Goal: Find specific page/section: Find specific page/section

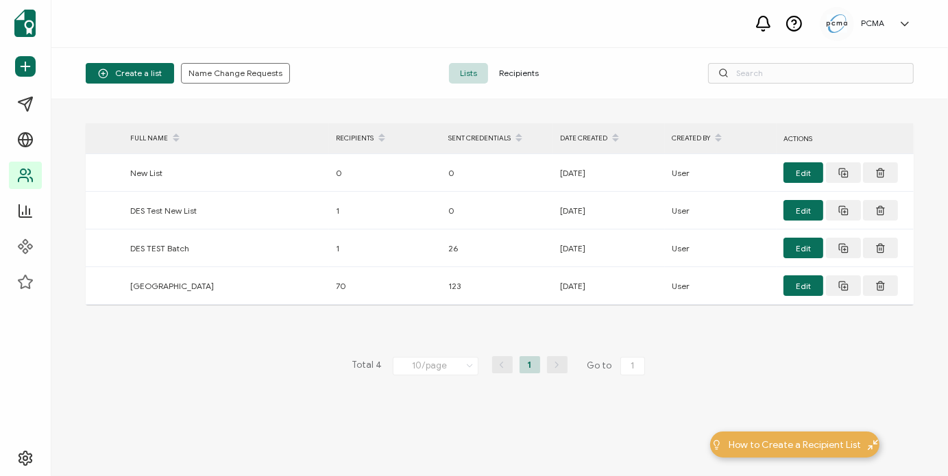
click at [505, 80] on span "Recipients" at bounding box center [519, 73] width 62 height 21
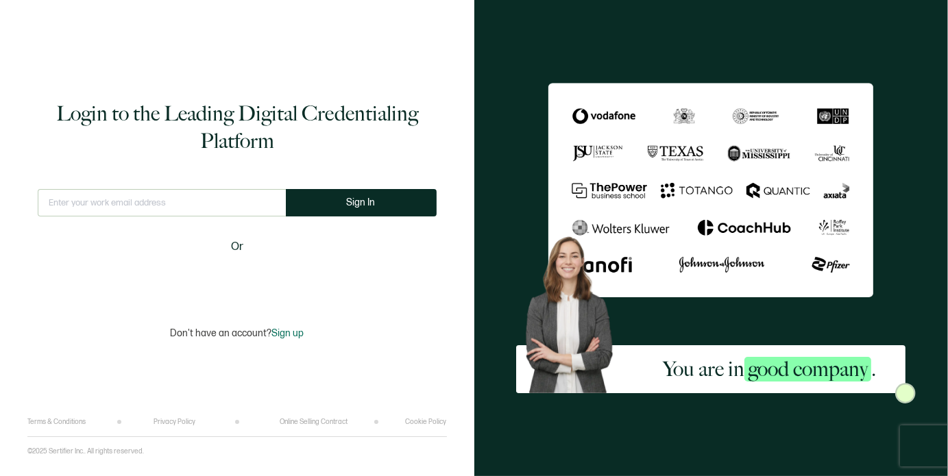
click at [229, 199] on input "text" at bounding box center [162, 202] width 248 height 27
type input "[EMAIL_ADDRESS][DOMAIN_NAME]"
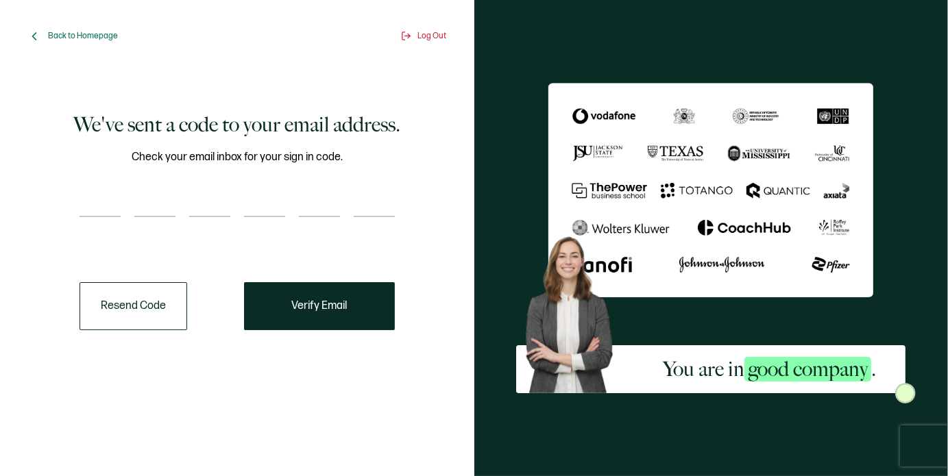
click at [89, 206] on input "number" at bounding box center [100, 203] width 41 height 27
click at [110, 205] on input "number" at bounding box center [100, 203] width 41 height 27
click at [96, 197] on input "number" at bounding box center [100, 203] width 41 height 27
paste input "7"
type input "7"
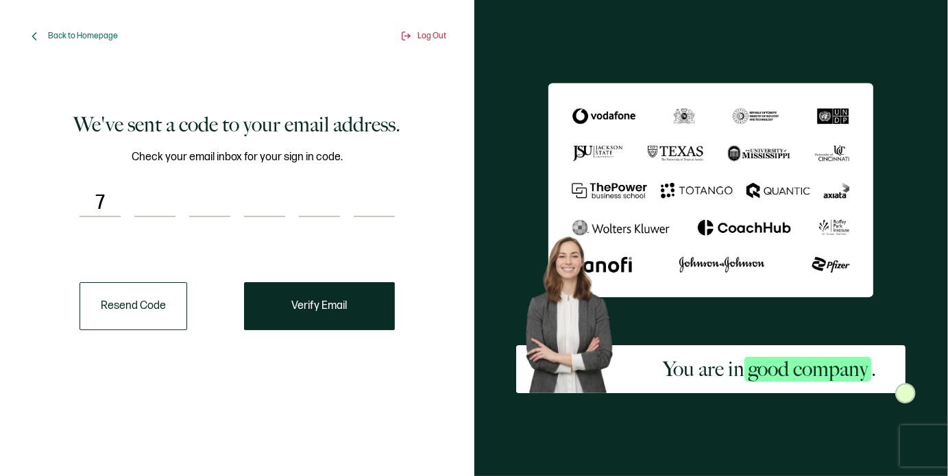
type input "0"
type input "4"
type input "3"
type input "5"
type input "4"
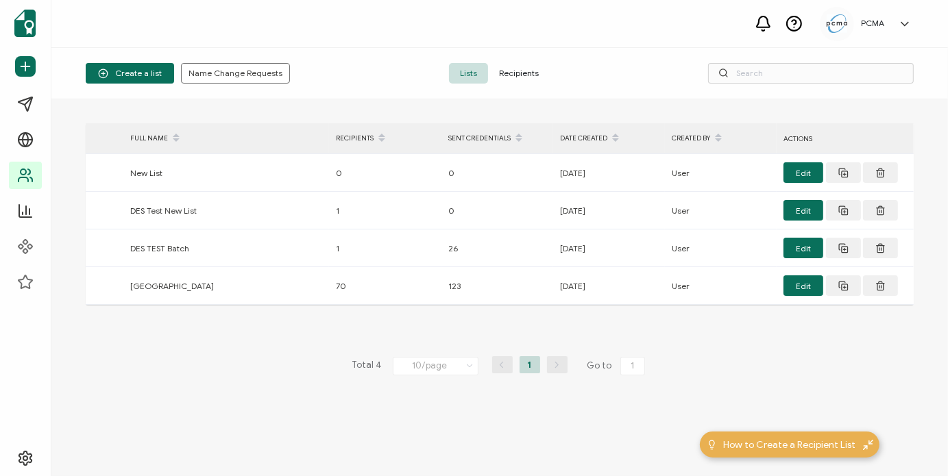
click at [517, 67] on span "Recipients" at bounding box center [519, 73] width 62 height 21
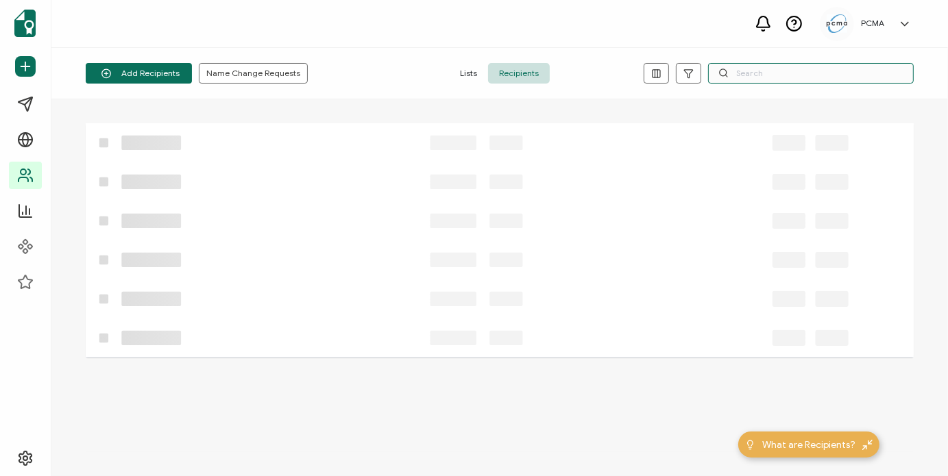
click at [756, 69] on input "text" at bounding box center [811, 73] width 206 height 21
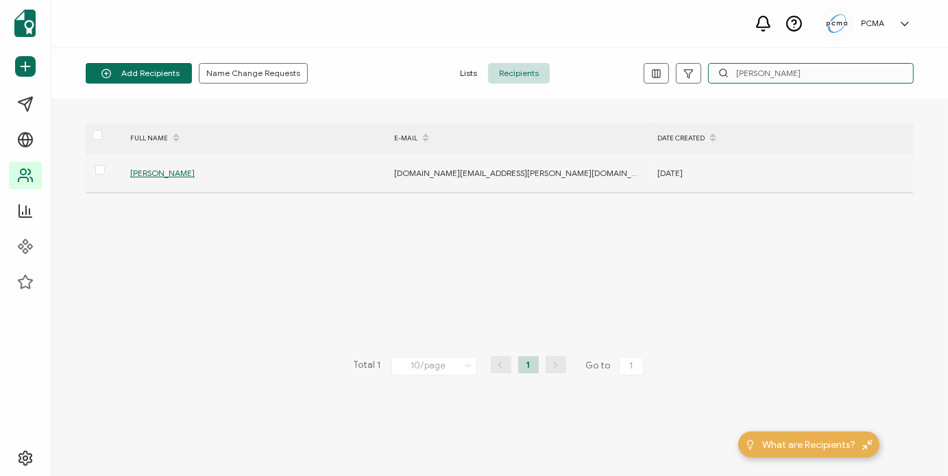
type input "[PERSON_NAME]"
click at [169, 168] on span "[PERSON_NAME]" at bounding box center [162, 173] width 64 height 10
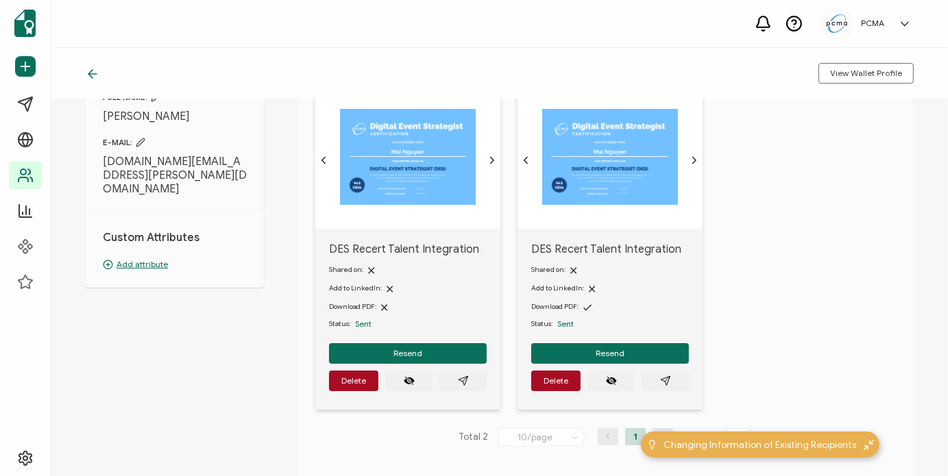
scroll to position [182, 0]
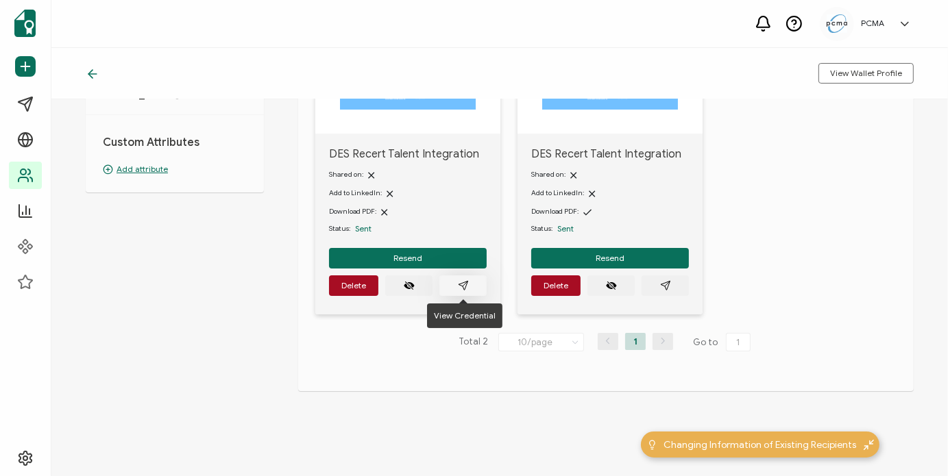
click at [466, 288] on icon "paper plane outline" at bounding box center [463, 285] width 11 height 11
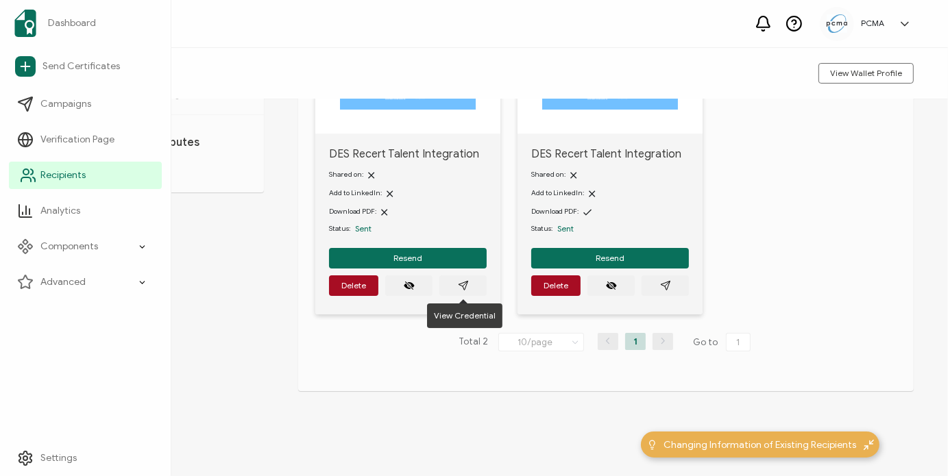
click at [55, 178] on span "Recipients" at bounding box center [62, 176] width 45 height 14
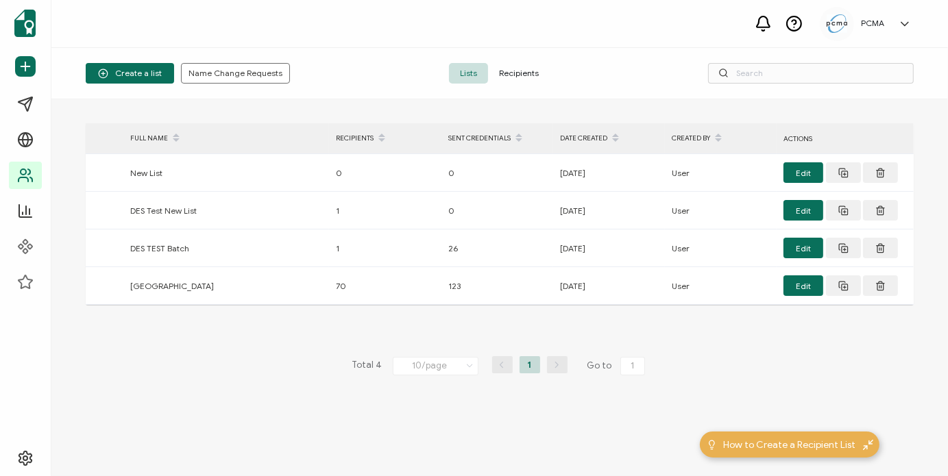
click at [529, 64] on span "Recipients" at bounding box center [519, 73] width 62 height 21
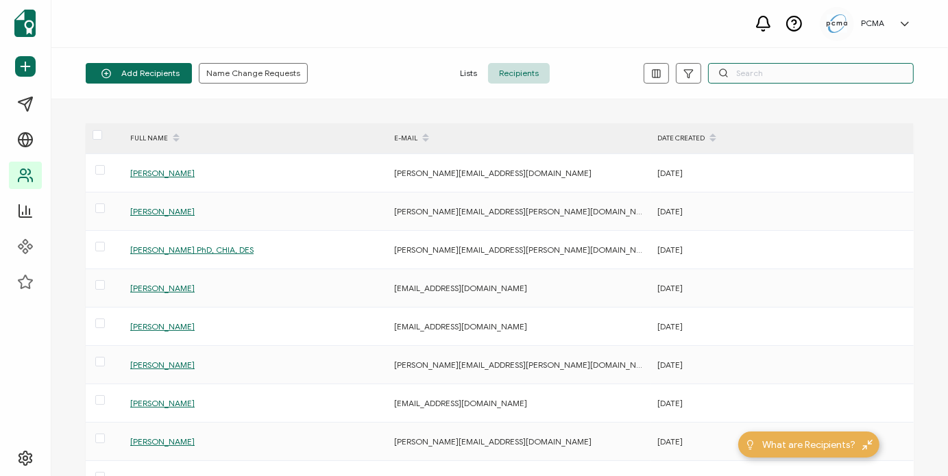
click at [757, 76] on input "text" at bounding box center [811, 73] width 206 height 21
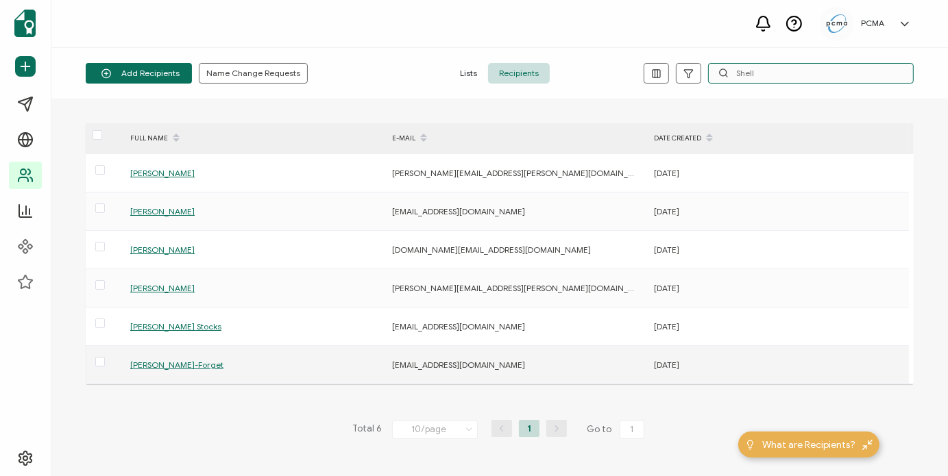
type input "Shell"
click at [193, 369] on span "[PERSON_NAME]-Forget" at bounding box center [176, 365] width 93 height 10
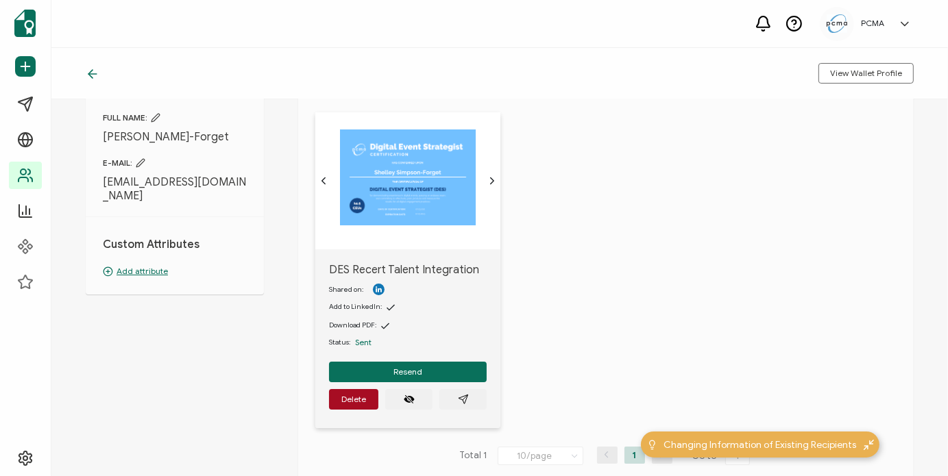
scroll to position [137, 0]
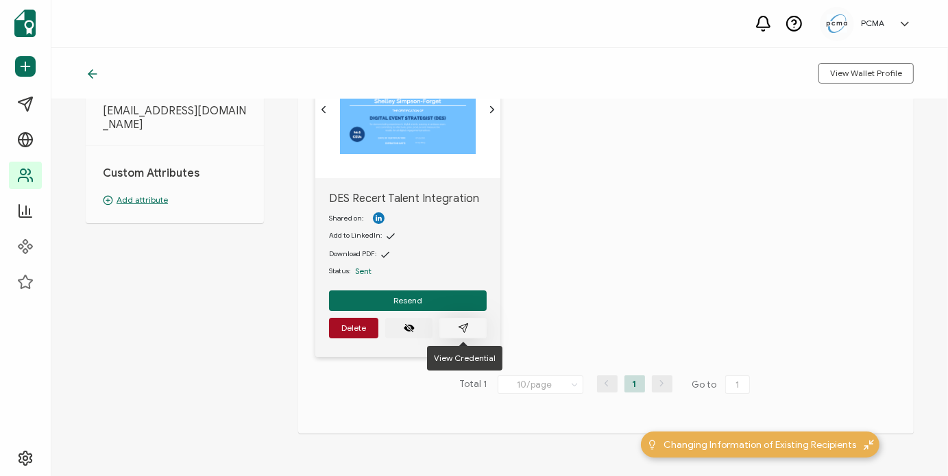
click at [454, 324] on button "button" at bounding box center [462, 328] width 47 height 21
